Goal: Task Accomplishment & Management: Complete application form

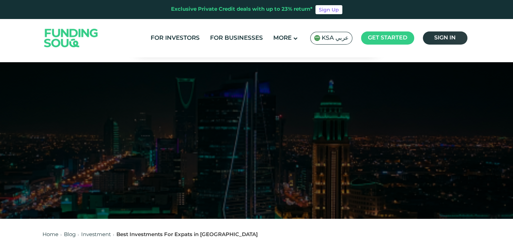
click at [438, 37] on span "Sign in" at bounding box center [444, 37] width 21 height 5
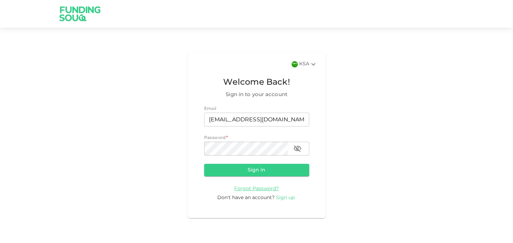
click at [288, 200] on span "Sign up" at bounding box center [285, 197] width 19 height 5
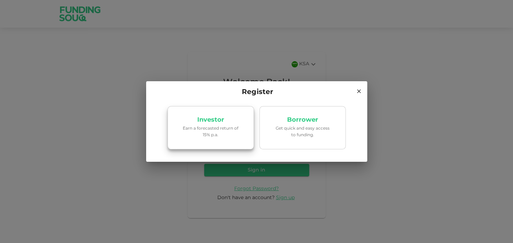
click at [214, 125] on link "Investor Earn a forecasted return of 15% p.a." at bounding box center [211, 128] width 86 height 44
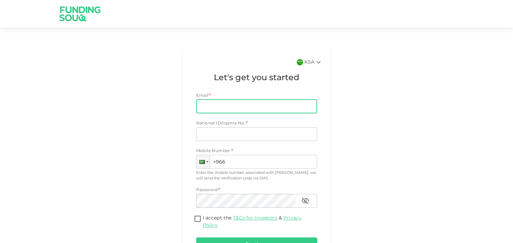
click at [236, 106] on input "Email" at bounding box center [252, 107] width 113 height 14
type input "a"
type input "abaig1979@gmail.com"
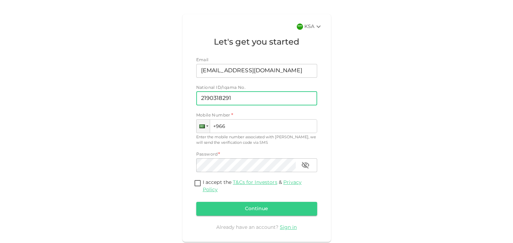
scroll to position [46, 0]
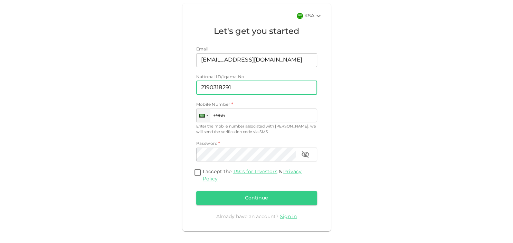
type input "2190318291"
click at [321, 90] on div "KSA Let's get you started Email Email abaig1979@gmail.com Email National ID/Iqa…" at bounding box center [256, 117] width 149 height 228
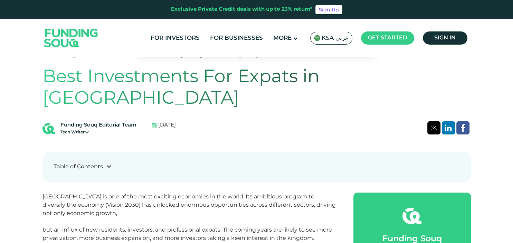
scroll to position [134, 0]
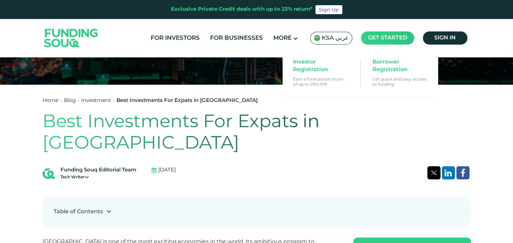
click at [400, 36] on span "Get started" at bounding box center [387, 37] width 39 height 5
click at [311, 67] on span "Investor Registration" at bounding box center [319, 65] width 53 height 15
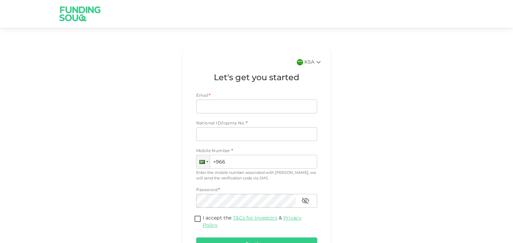
scroll to position [48, 0]
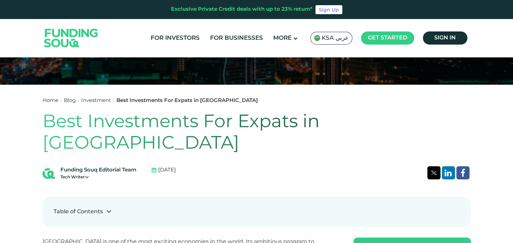
scroll to position [134, 0]
click at [444, 38] on span "Sign in" at bounding box center [444, 37] width 21 height 5
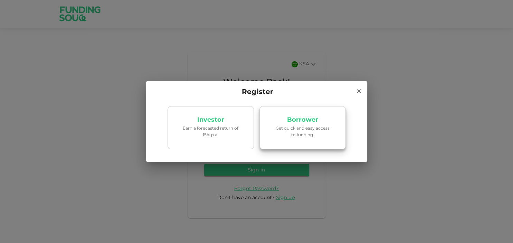
click at [322, 125] on link "Borrower Get quick and easy access to funding." at bounding box center [302, 128] width 86 height 44
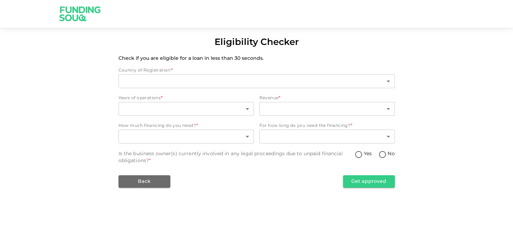
type input "2"
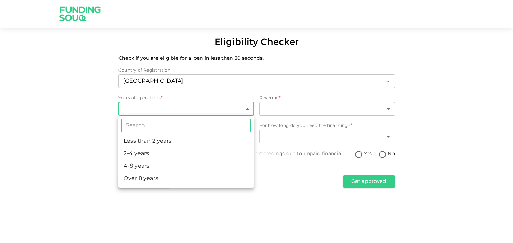
click at [184, 110] on body "Eligibility Checker Check if you are eligible for a loan in less than 30 second…" at bounding box center [256, 121] width 513 height 243
click at [164, 182] on li "Over 8 years" at bounding box center [185, 178] width 135 height 12
type input "4"
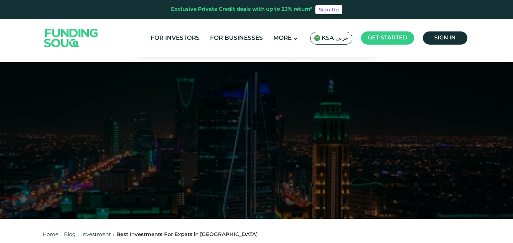
scroll to position [134, 0]
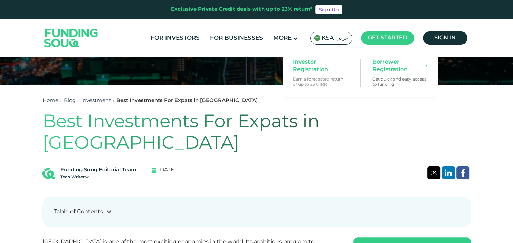
drag, startPoint x: 392, startPoint y: 37, endPoint x: 408, endPoint y: 70, distance: 37.2
click at [411, 45] on li "Get started Investor Registration Earn a forecasted return of up to 23% IRR" at bounding box center [387, 37] width 53 height 13
click at [386, 74] on link "Borrower Registration Get quick and easy access to funding" at bounding box center [400, 72] width 62 height 35
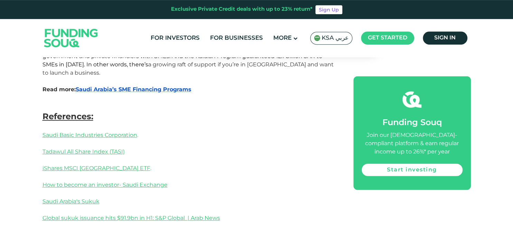
scroll to position [1253, 0]
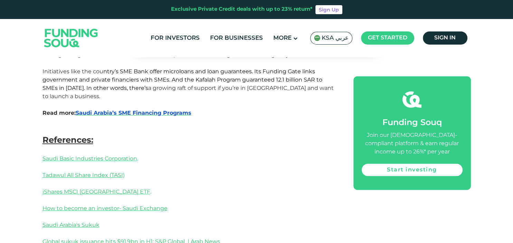
click at [272, 154] on p "Saudi Basic Industries Corporation ." at bounding box center [189, 158] width 295 height 8
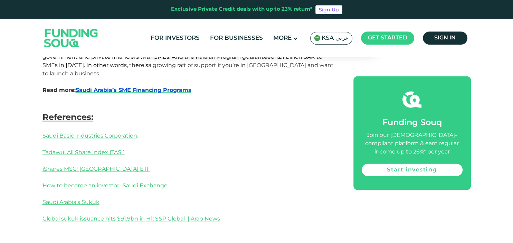
scroll to position [1298, 0]
